Goal: Navigation & Orientation: Find specific page/section

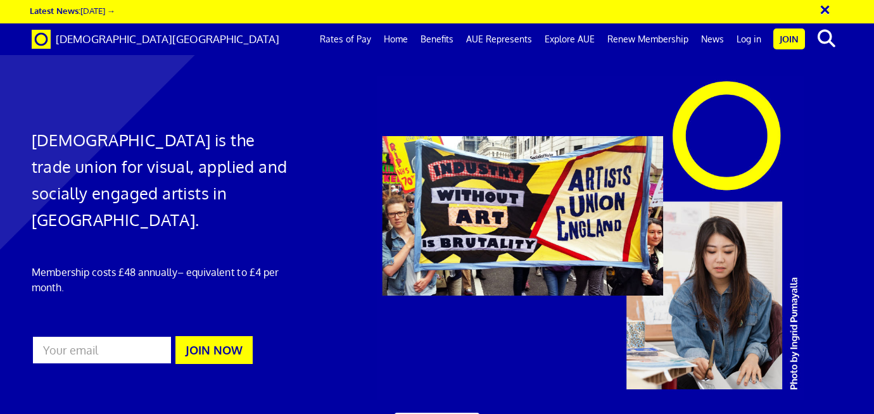
scroll to position [0, 6]
click at [498, 42] on link "AUE Represents" at bounding box center [499, 39] width 79 height 32
click at [565, 44] on link "Explore AUE" at bounding box center [569, 39] width 63 height 32
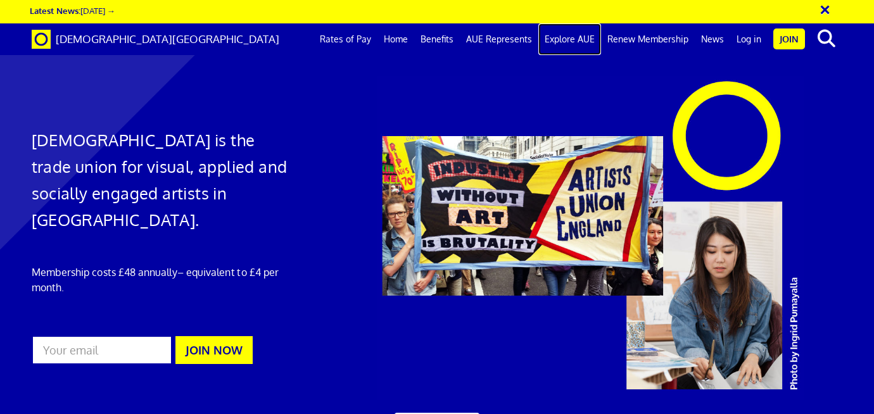
click at [580, 40] on link "Explore AUE" at bounding box center [569, 39] width 63 height 32
click at [708, 39] on link "News" at bounding box center [712, 39] width 35 height 32
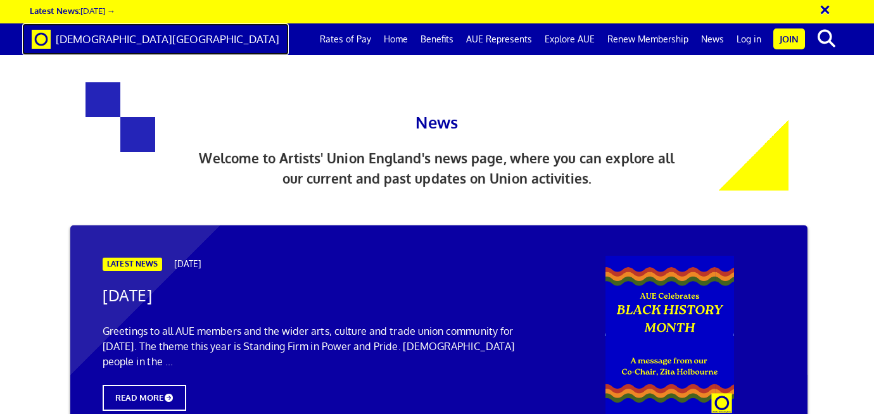
click at [97, 41] on span "[DEMOGRAPHIC_DATA][GEOGRAPHIC_DATA]" at bounding box center [168, 38] width 224 height 13
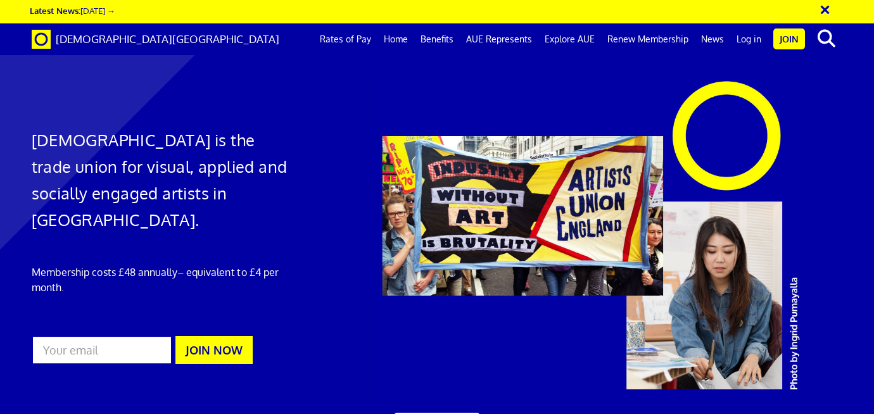
scroll to position [3617, 0]
